Goal: Task Accomplishment & Management: Manage account settings

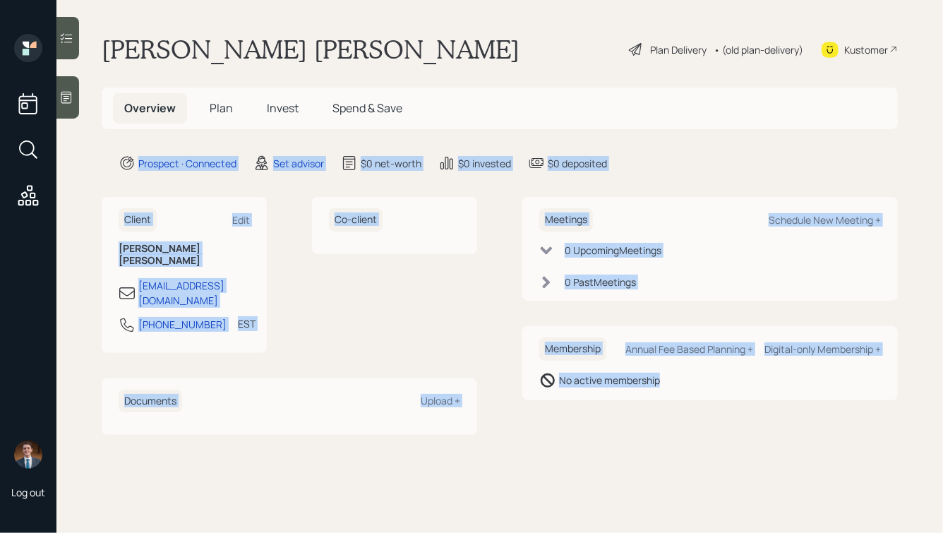
drag, startPoint x: 693, startPoint y: 389, endPoint x: 433, endPoint y: 119, distance: 374.7
click at [433, 119] on main "[PERSON_NAME] [PERSON_NAME] Plan Delivery • (old plan-delivery) Kustomer Overvi…" at bounding box center [499, 266] width 886 height 533
click at [440, 148] on main "[PERSON_NAME] [PERSON_NAME] Plan Delivery • (old plan-delivery) Kustomer Overvi…" at bounding box center [499, 266] width 886 height 533
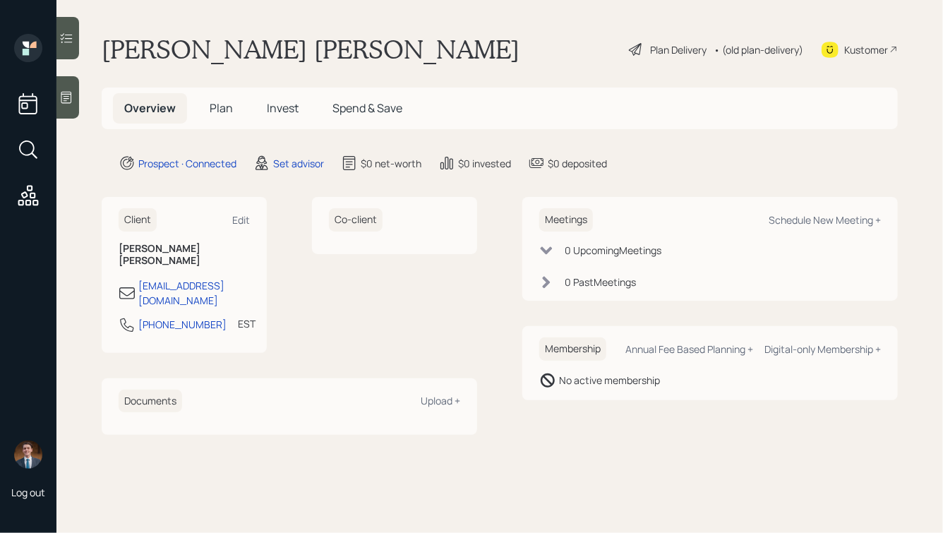
click at [64, 89] on div at bounding box center [67, 97] width 23 height 42
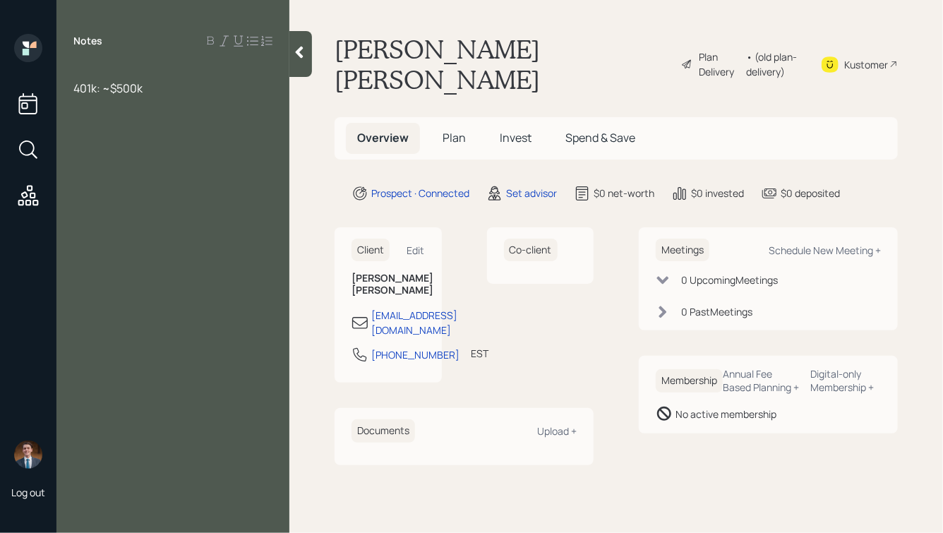
click at [83, 68] on div at bounding box center [172, 73] width 199 height 16
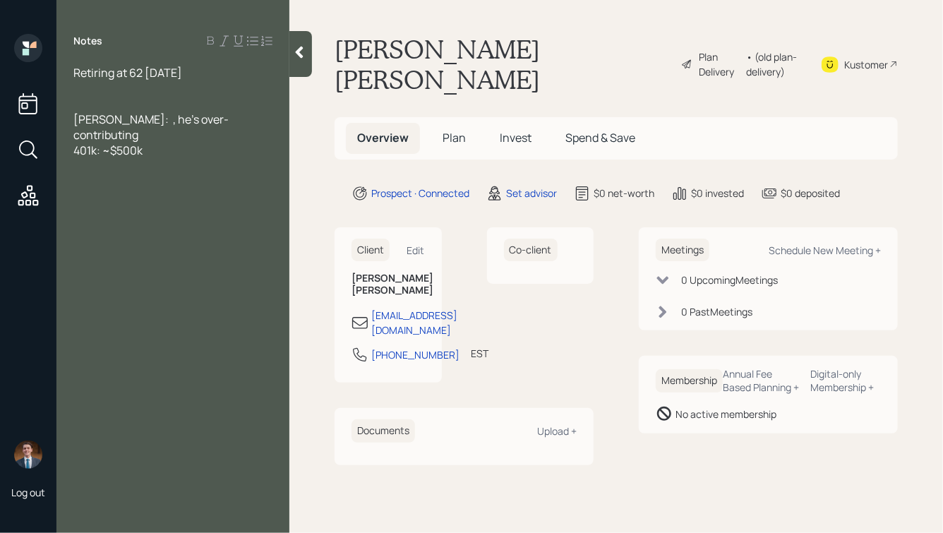
click at [123, 119] on span "[PERSON_NAME]: , he's over-contributing" at bounding box center [150, 126] width 155 height 31
click at [174, 143] on div "401k: ~$500k" at bounding box center [172, 151] width 199 height 16
click at [124, 121] on span "[PERSON_NAME]: , he's over-contributing" at bounding box center [150, 126] width 155 height 31
click at [250, 119] on div "[PERSON_NAME]: , he's over-contributing" at bounding box center [172, 126] width 199 height 31
click at [123, 120] on span "[PERSON_NAME]: , he's over-contributing, has been doing so for 3 years" at bounding box center [168, 134] width 190 height 47
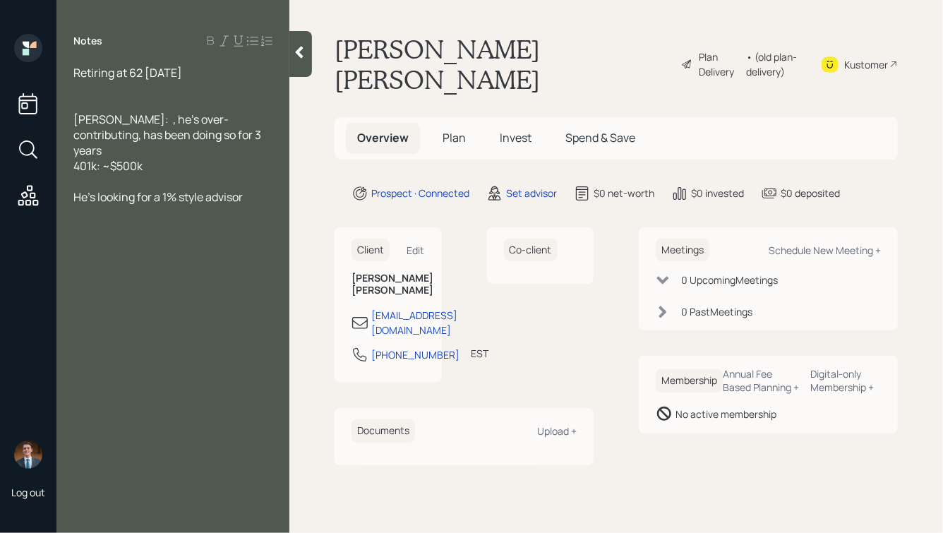
click at [110, 110] on div at bounding box center [172, 104] width 199 height 16
click at [296, 57] on icon at bounding box center [299, 52] width 14 height 14
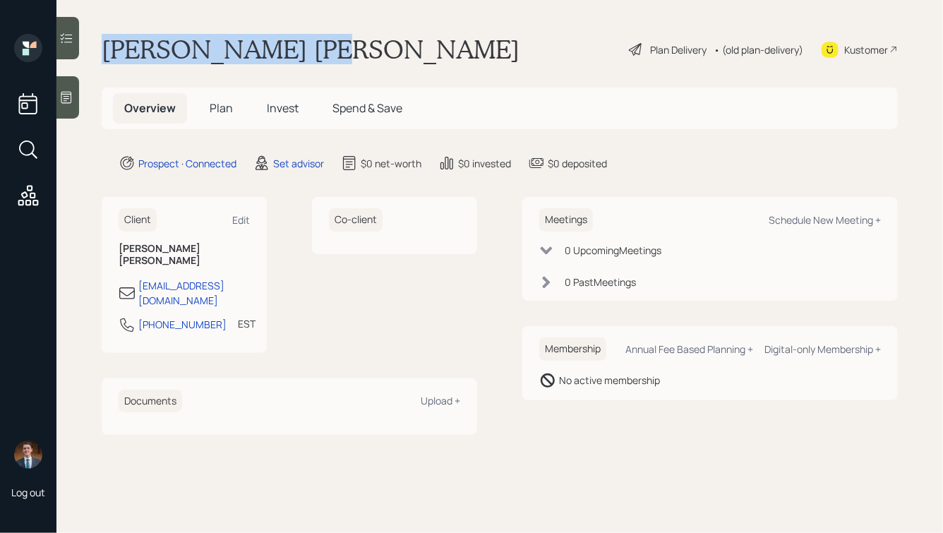
drag, startPoint x: 317, startPoint y: 49, endPoint x: 87, endPoint y: 33, distance: 229.9
click at [87, 33] on main "[PERSON_NAME] [PERSON_NAME] Plan Delivery • (old plan-delivery) Kustomer Overvi…" at bounding box center [499, 266] width 886 height 533
click at [124, 41] on h1 "[PERSON_NAME] [PERSON_NAME]" at bounding box center [311, 49] width 418 height 31
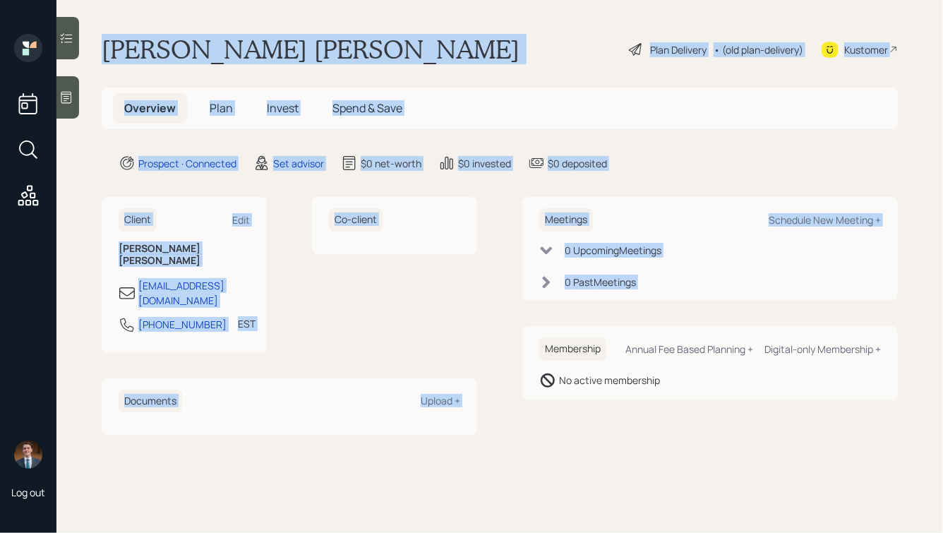
drag, startPoint x: 104, startPoint y: 43, endPoint x: 513, endPoint y: 358, distance: 515.6
click at [513, 358] on main "Alfredo Dela Vega Plan Delivery • (old plan-delivery) Kustomer Overview Plan In…" at bounding box center [499, 266] width 886 height 533
click at [513, 358] on div "Client Edit Alfredo Dela Vega lookc2003@yahoo.com 973-981-1171 EST Currently 4:…" at bounding box center [500, 316] width 796 height 238
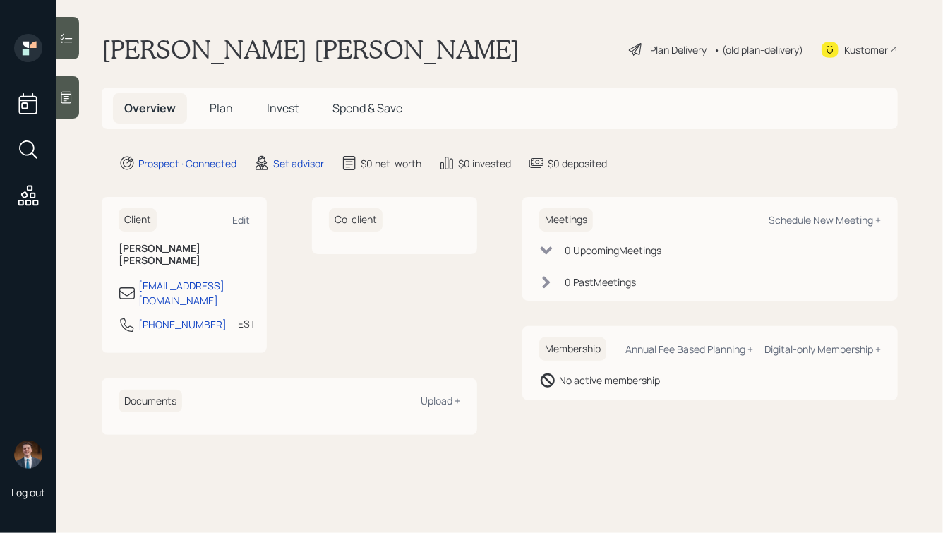
click at [66, 101] on icon at bounding box center [66, 98] width 11 height 12
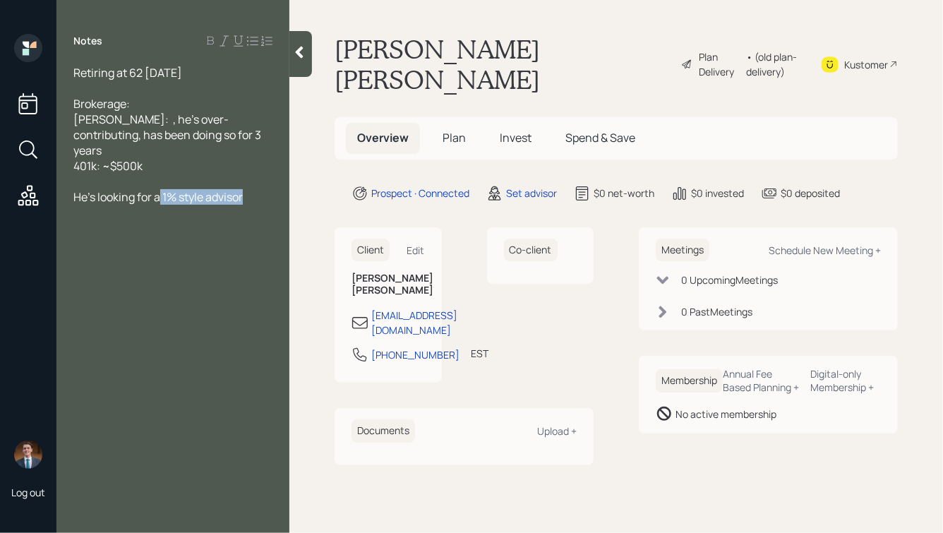
drag, startPoint x: 253, startPoint y: 185, endPoint x: 161, endPoint y: 181, distance: 91.8
click at [161, 189] on div "He's looking for a 1% style advisor" at bounding box center [172, 197] width 199 height 16
drag, startPoint x: 383, startPoint y: 267, endPoint x: 351, endPoint y: 248, distance: 37.0
click at [351, 248] on div "Client Edit Alfredo Dela Vega lookc2003@yahoo.com 973-981-1171 EST Currently 4:…" at bounding box center [387, 304] width 107 height 155
click at [351, 272] on h6 "Alfredo Dela Vega" at bounding box center [387, 284] width 73 height 24
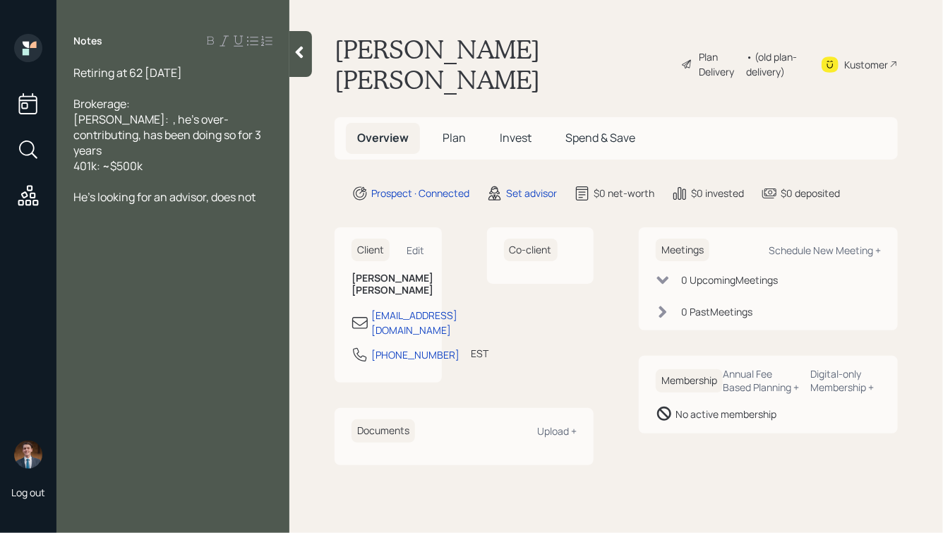
click at [264, 189] on div "He's looking for an advisor, does not" at bounding box center [172, 197] width 199 height 16
click at [301, 54] on icon at bounding box center [300, 53] width 8 height 12
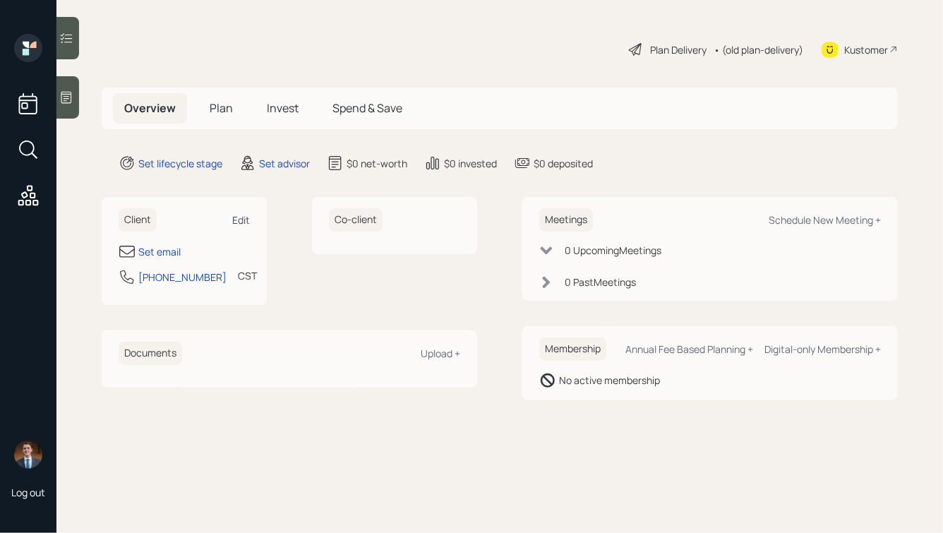
click at [244, 221] on div "Edit" at bounding box center [241, 219] width 18 height 13
select select "America/[GEOGRAPHIC_DATA]"
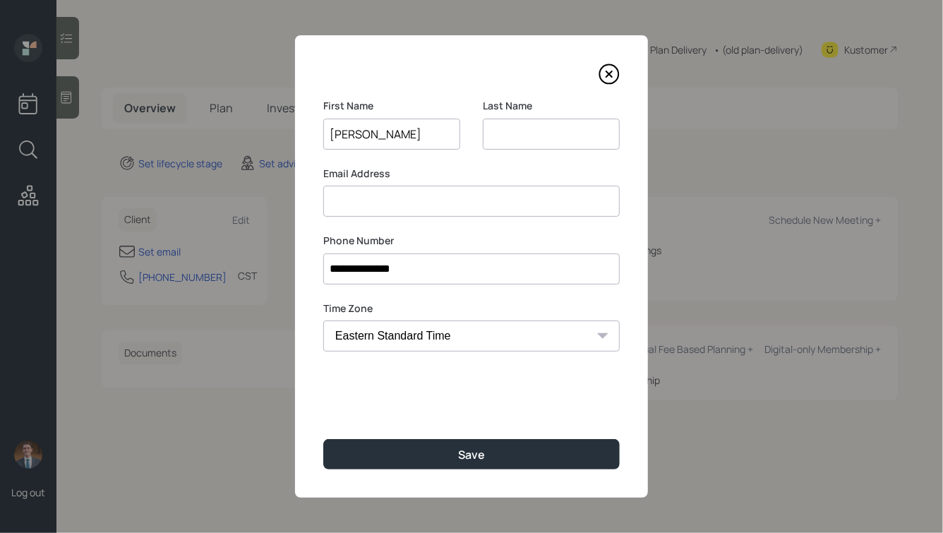
type input "[PERSON_NAME]"
type input "St"
